Goal: Information Seeking & Learning: Learn about a topic

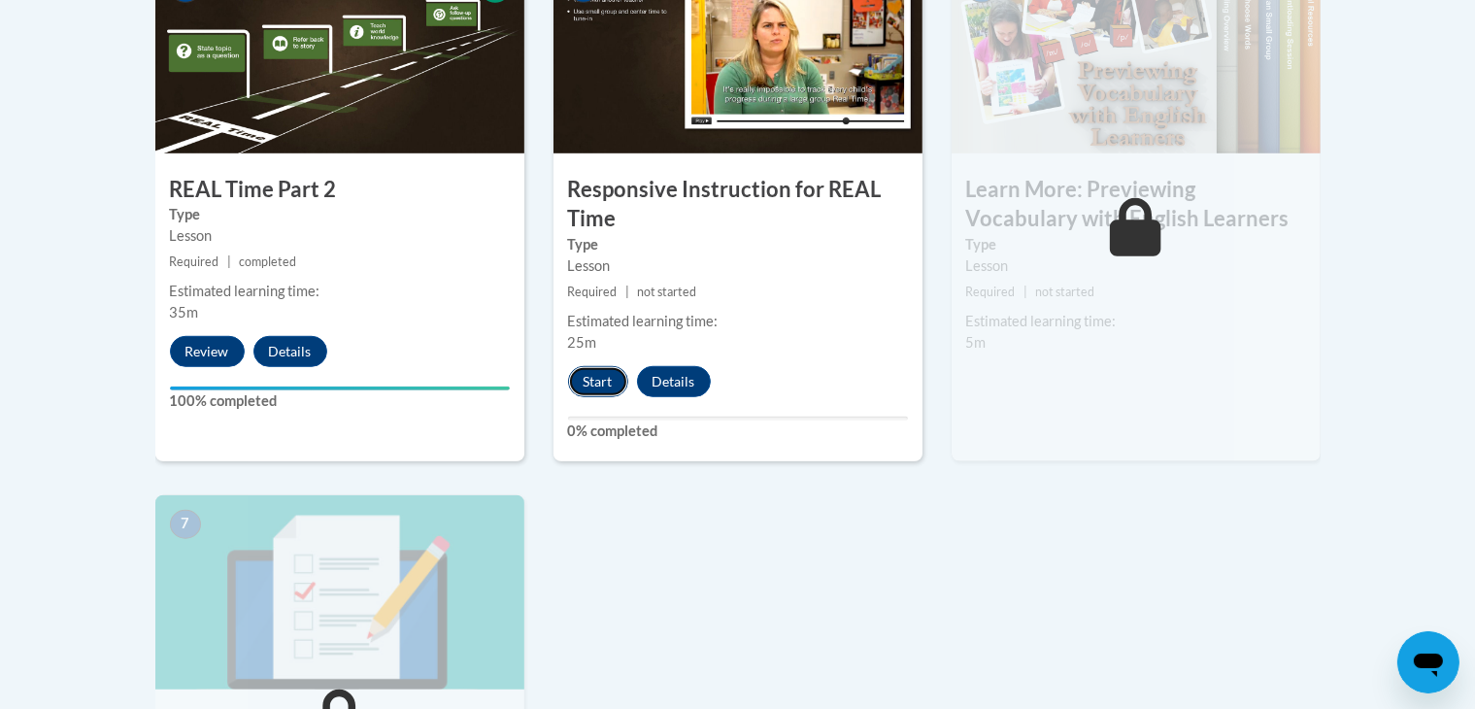
click at [603, 375] on button "Start" at bounding box center [598, 381] width 60 height 31
